Goal: Complete application form

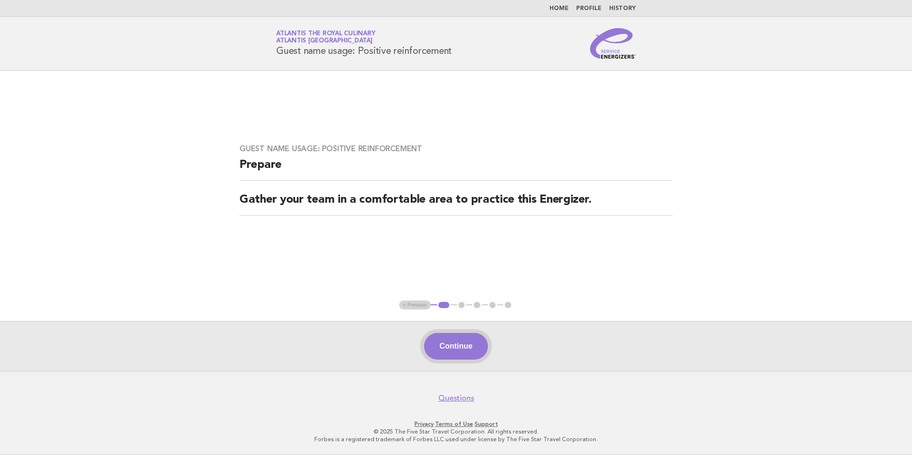
click at [466, 341] on button "Continue" at bounding box center [455, 346] width 63 height 27
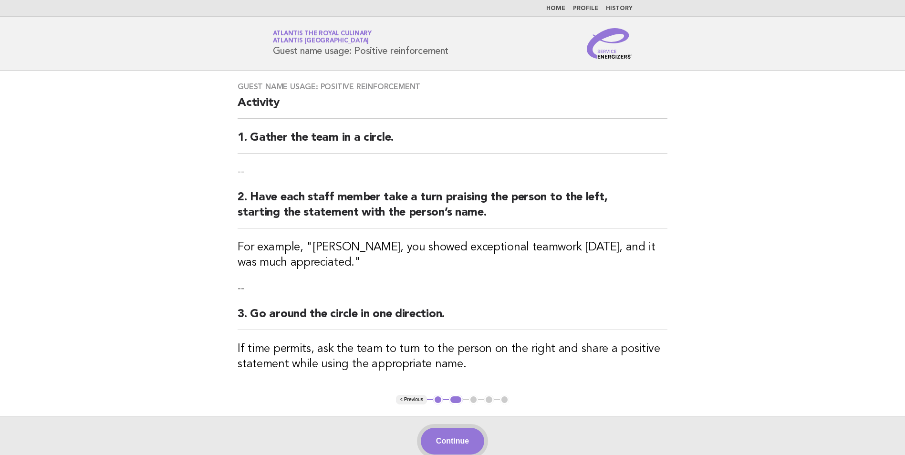
click at [443, 432] on button "Continue" at bounding box center [452, 441] width 63 height 27
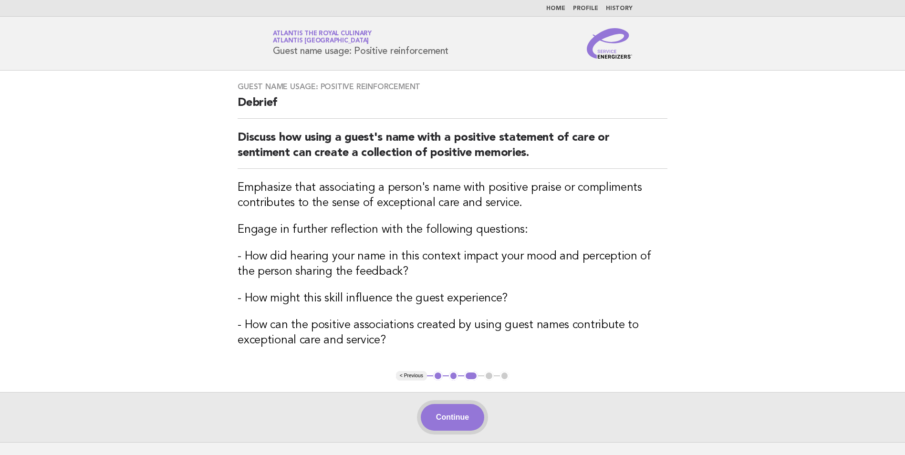
click at [455, 423] on button "Continue" at bounding box center [452, 417] width 63 height 27
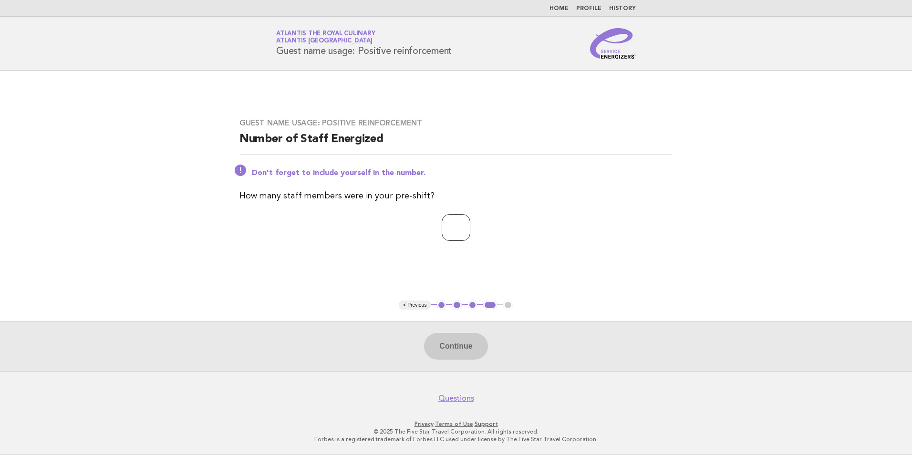
click at [460, 230] on input "number" at bounding box center [456, 227] width 29 height 27
type input "*"
type input "**"
click at [437, 337] on button "Continue" at bounding box center [455, 346] width 63 height 27
